Goal: Task Accomplishment & Management: Use online tool/utility

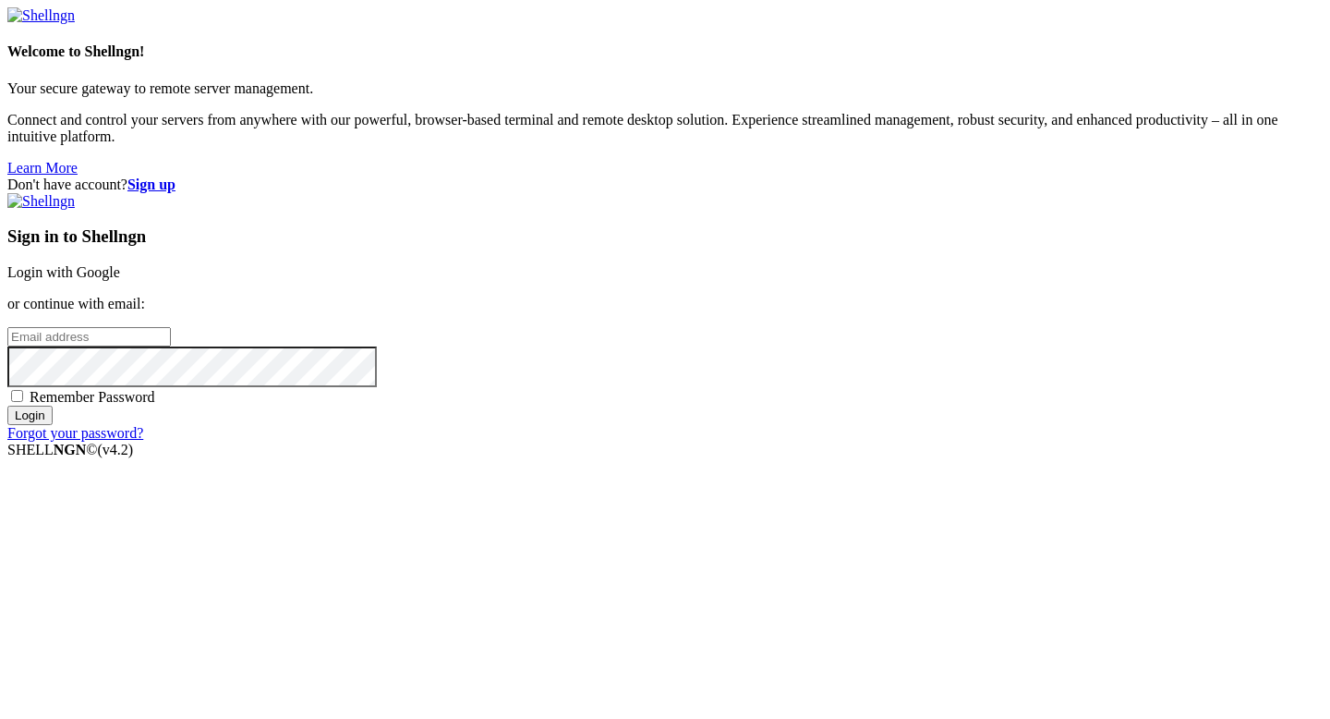
click at [120, 265] on link "Login with Google" at bounding box center [63, 272] width 113 height 16
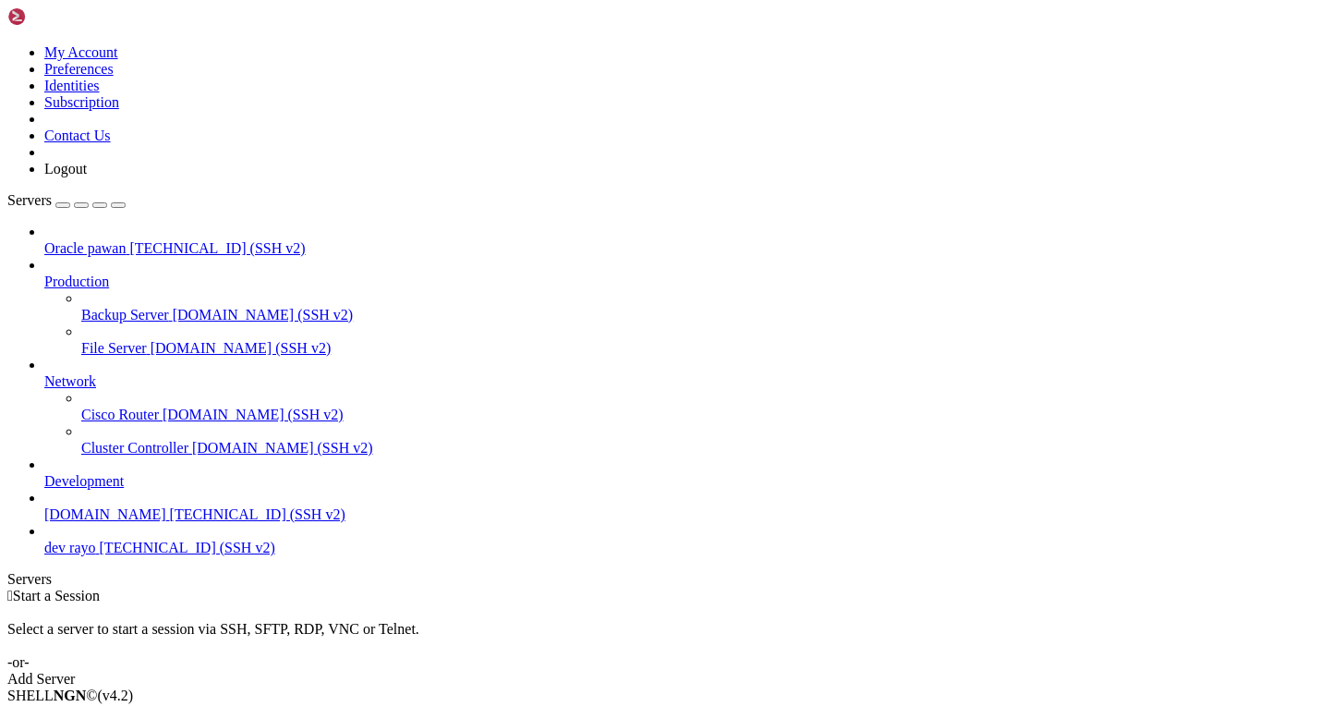
click at [93, 718] on span "Connect" at bounding box center [68, 727] width 49 height 16
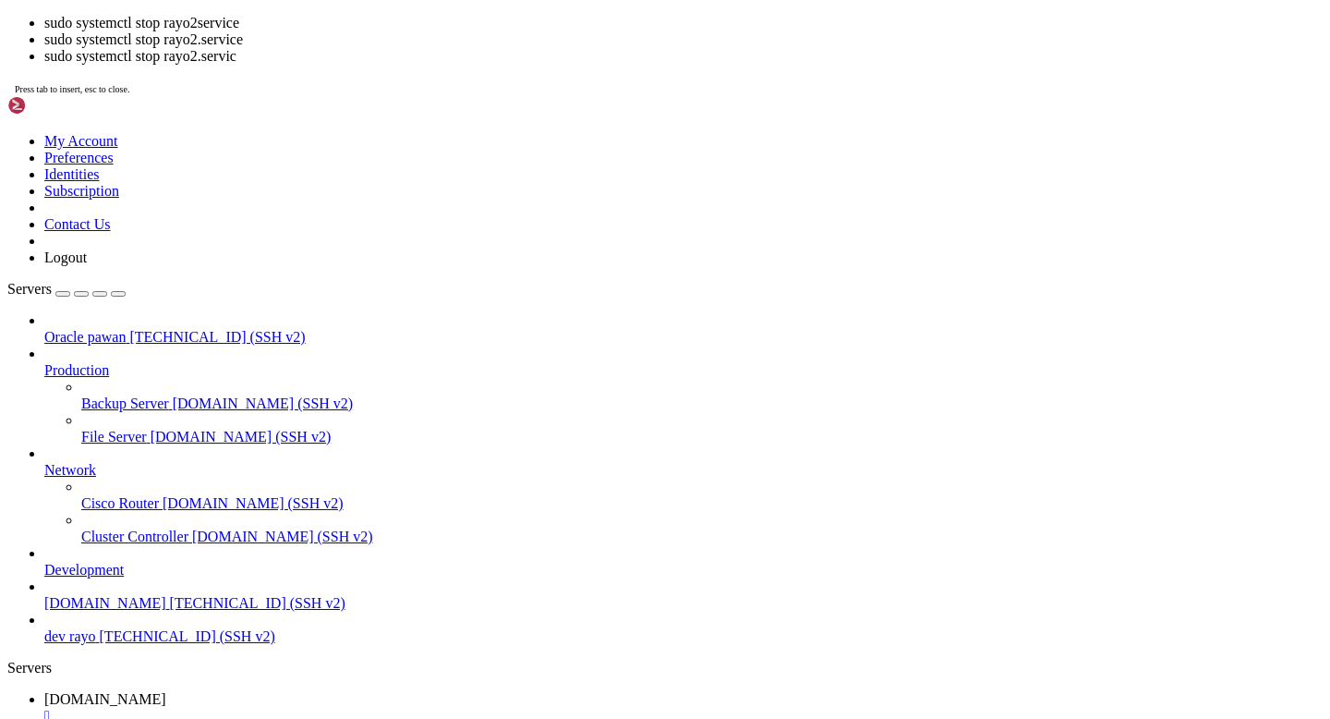
scroll to position [2212, 0]
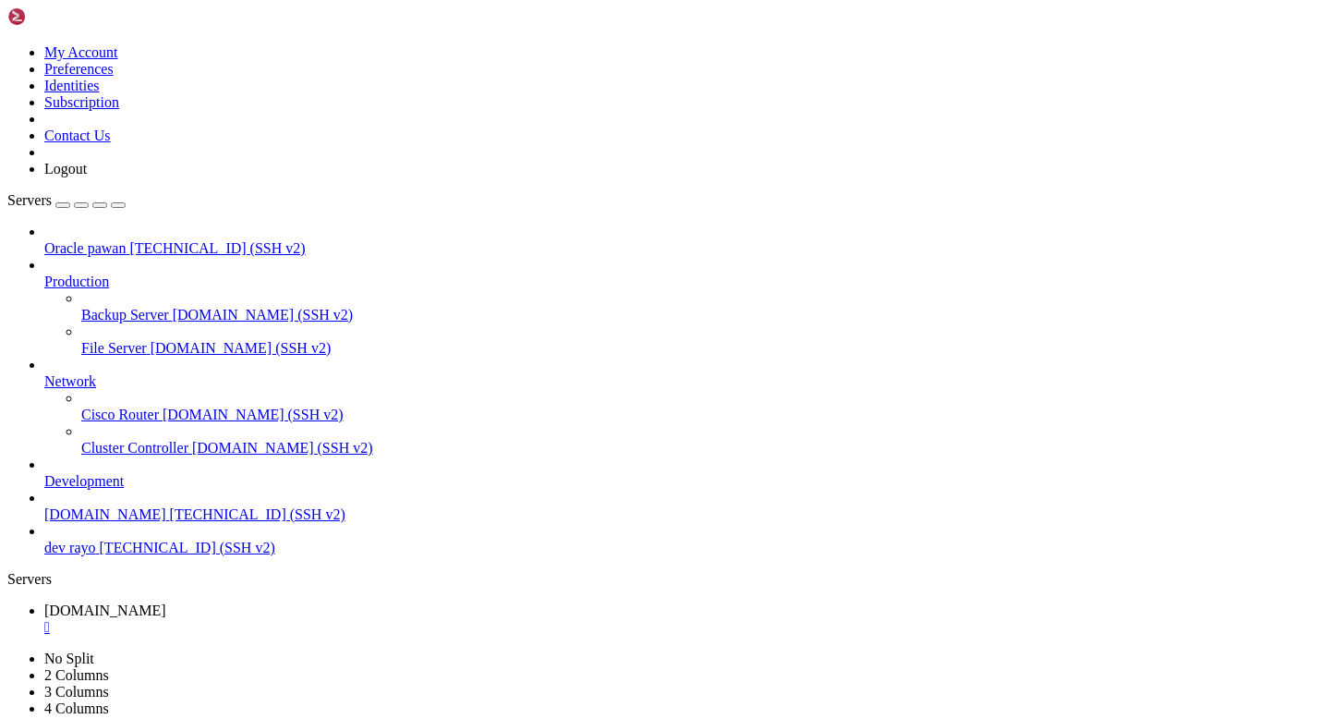
scroll to position [20772, 0]
